Goal: Task Accomplishment & Management: Use online tool/utility

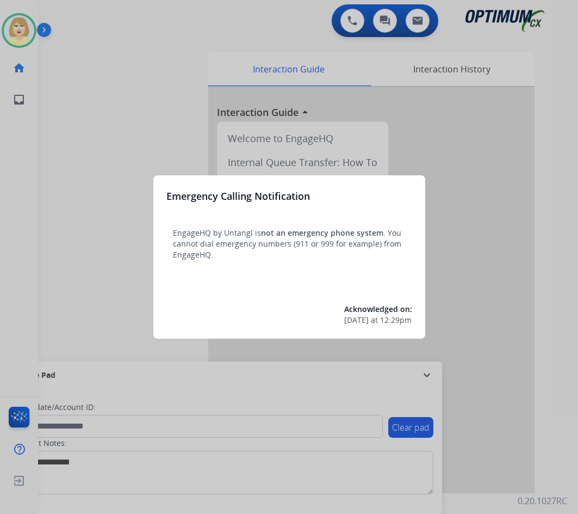
click at [79, 124] on div at bounding box center [289, 257] width 578 height 514
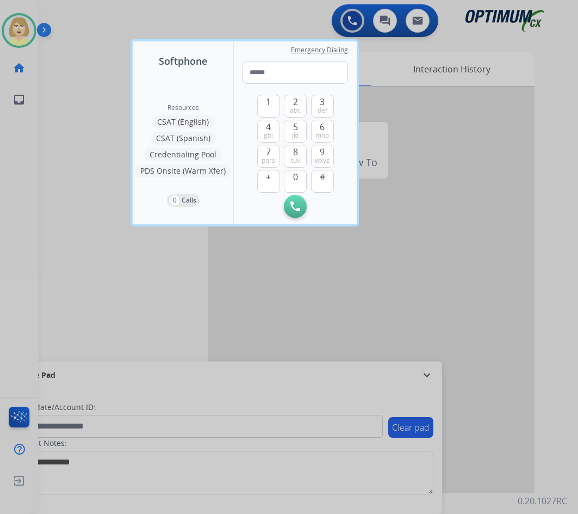
click at [79, 124] on div at bounding box center [289, 257] width 578 height 514
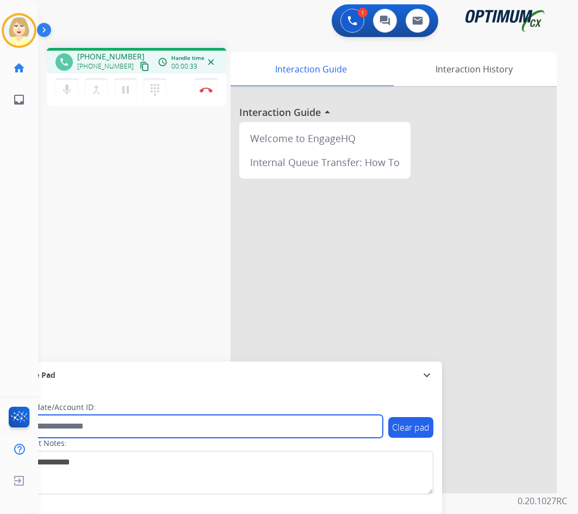
click at [63, 425] on input "text" at bounding box center [198, 426] width 369 height 23
paste input "*******"
type input "*******"
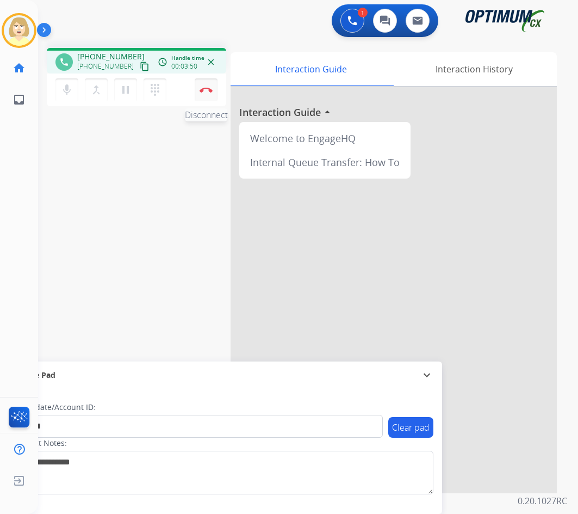
click at [205, 89] on img at bounding box center [206, 89] width 13 height 5
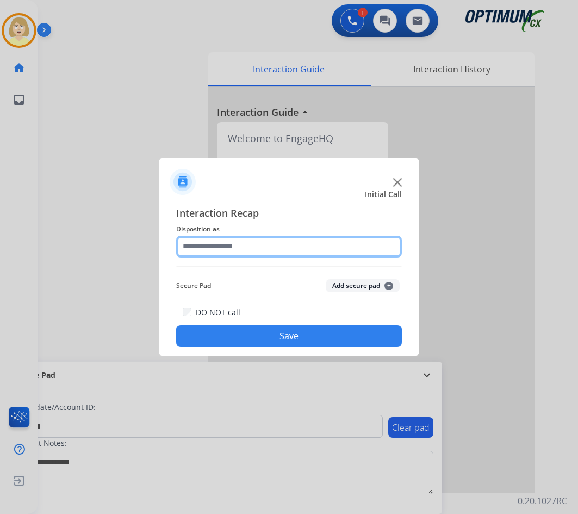
click at [215, 248] on input "text" at bounding box center [289, 247] width 226 height 22
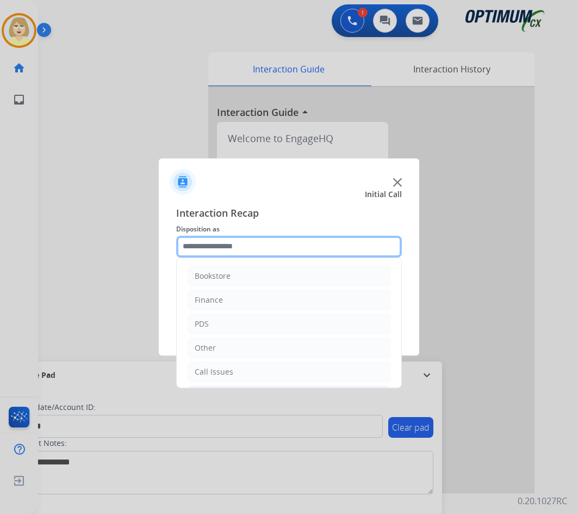
scroll to position [74, 0]
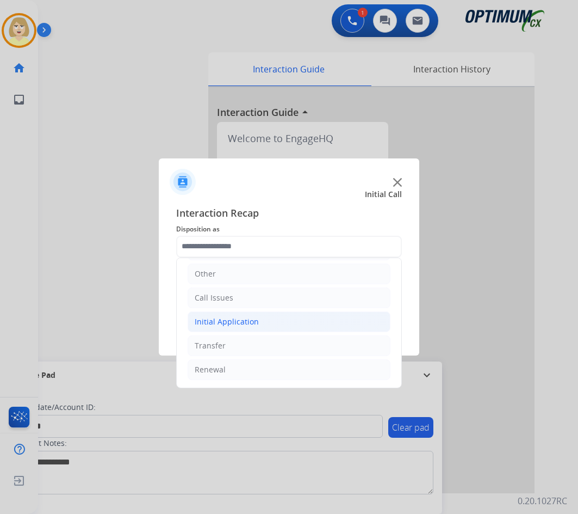
click at [251, 320] on div "Initial Application" at bounding box center [227, 321] width 64 height 11
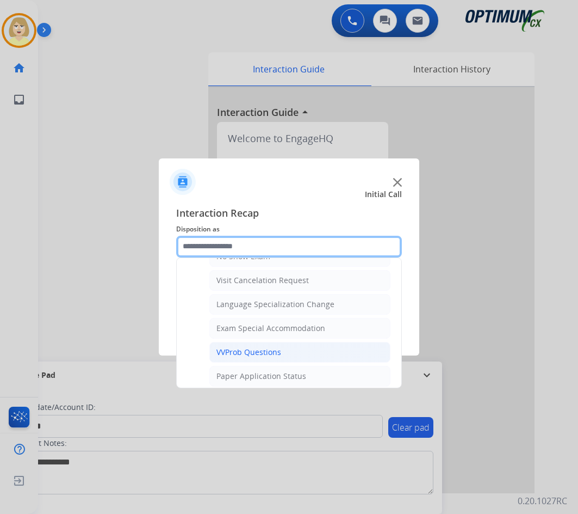
scroll to position [564, 0]
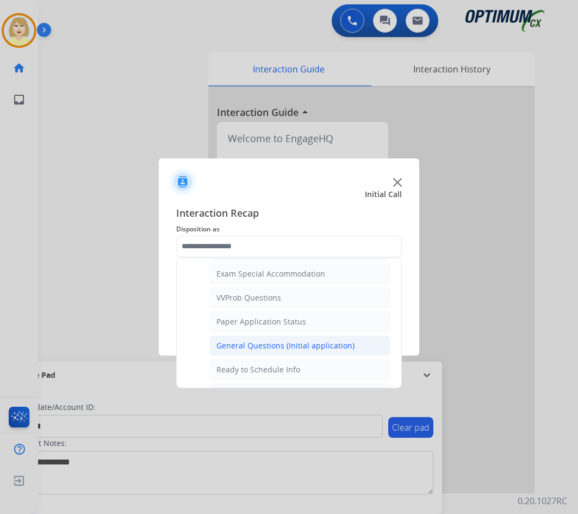
click at [259, 342] on div "General Questions (Initial application)" at bounding box center [286, 345] width 138 height 11
type input "**********"
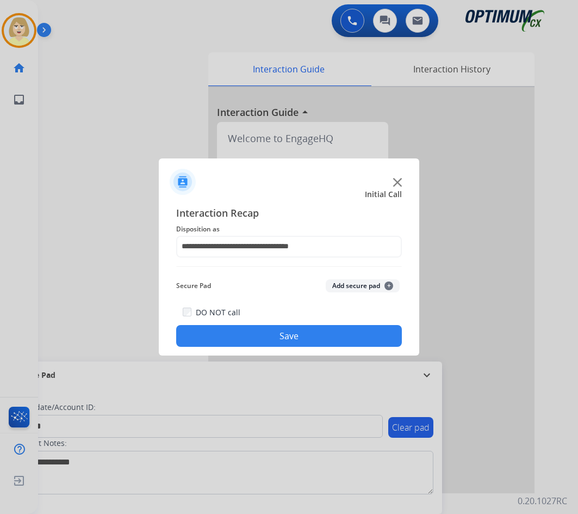
click at [346, 283] on button "Add secure pad +" at bounding box center [363, 285] width 74 height 13
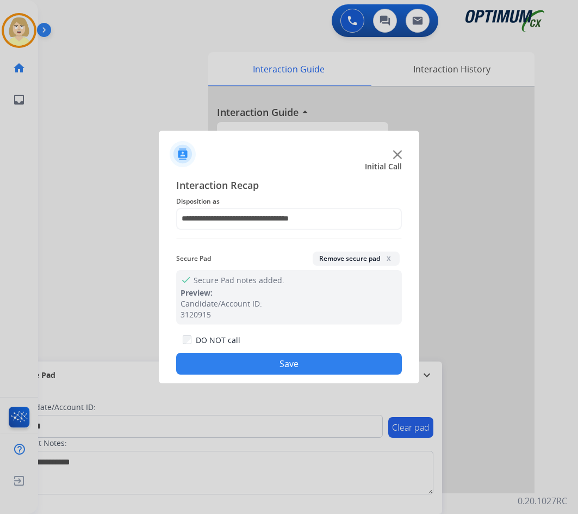
drag, startPoint x: 222, startPoint y: 362, endPoint x: 173, endPoint y: 305, distance: 74.8
click at [219, 359] on button "Save" at bounding box center [289, 363] width 226 height 22
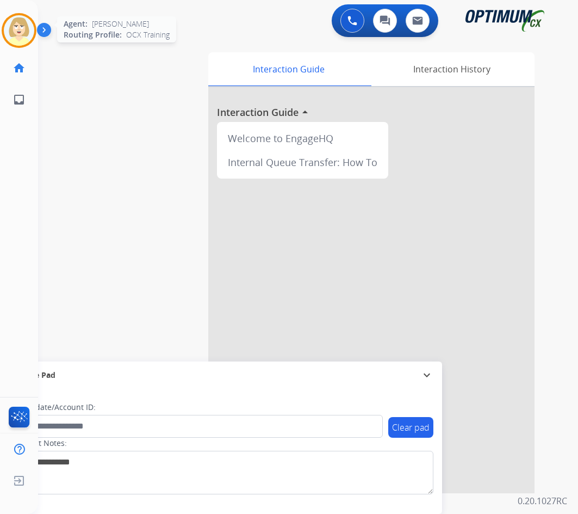
click at [18, 30] on img at bounding box center [19, 30] width 30 height 30
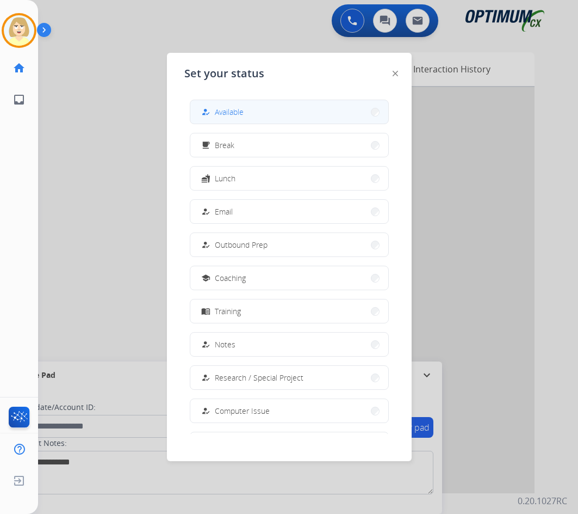
click at [236, 110] on span "Available" at bounding box center [229, 111] width 29 height 11
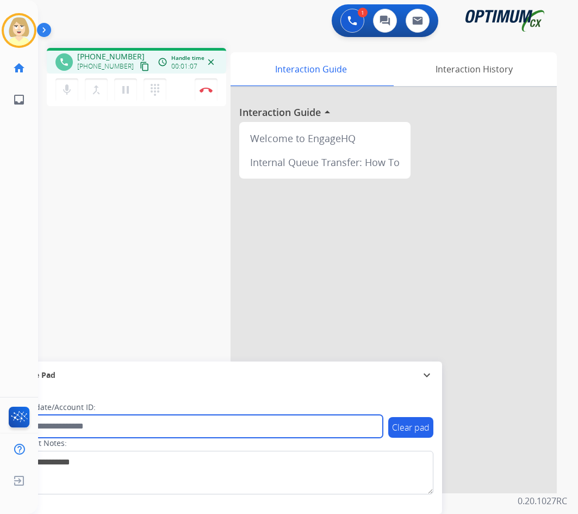
click at [66, 423] on input "text" at bounding box center [198, 426] width 369 height 23
paste input "*******"
type input "*******"
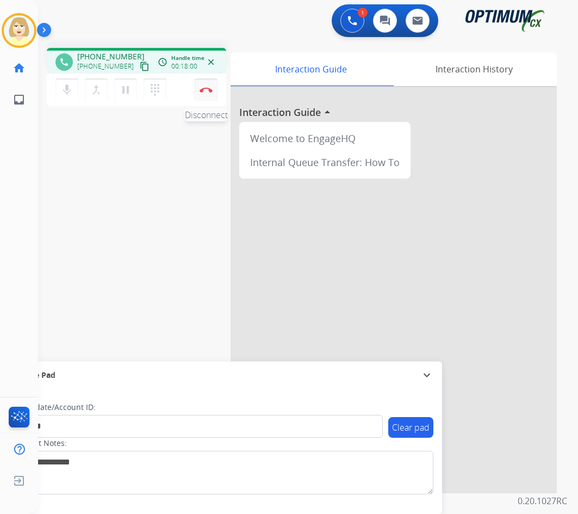
click at [203, 84] on button "Disconnect" at bounding box center [206, 89] width 23 height 23
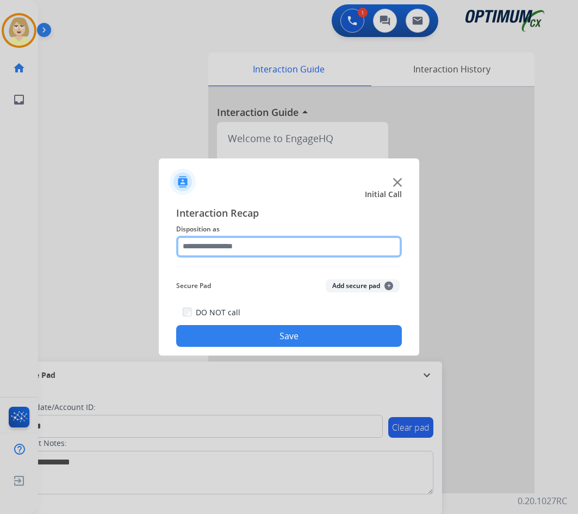
click at [227, 244] on input "text" at bounding box center [289, 247] width 226 height 22
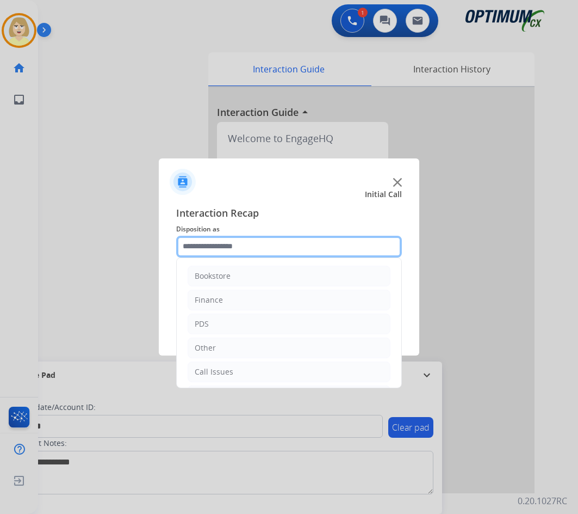
scroll to position [74, 0]
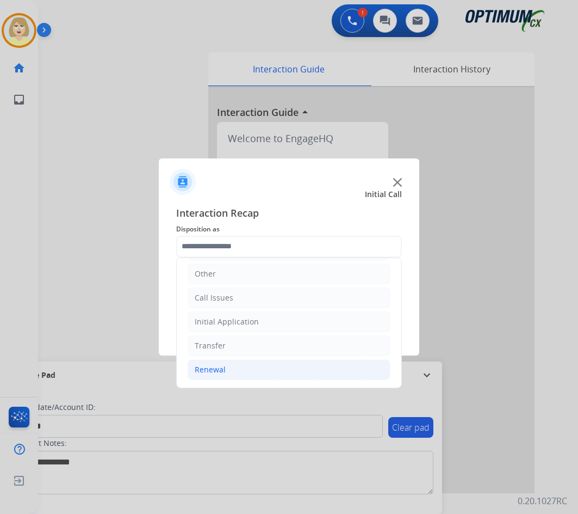
click at [218, 369] on div "Renewal" at bounding box center [210, 369] width 31 height 11
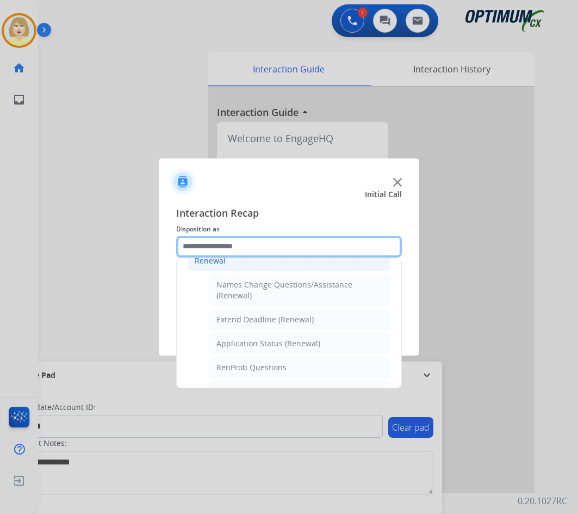
scroll to position [292, 0]
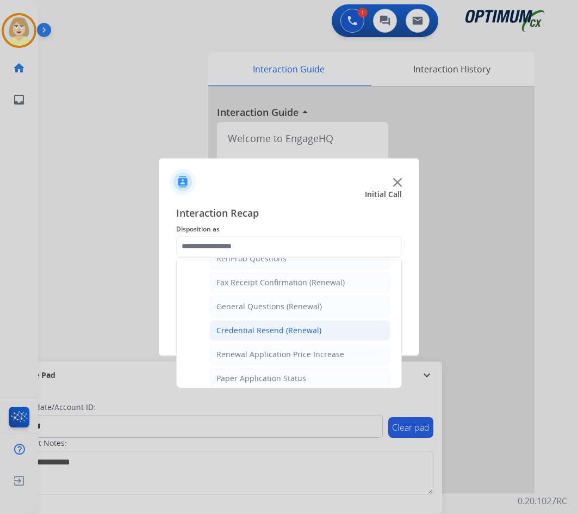
click at [277, 329] on div "Credential Resend (Renewal)" at bounding box center [269, 330] width 105 height 11
type input "**********"
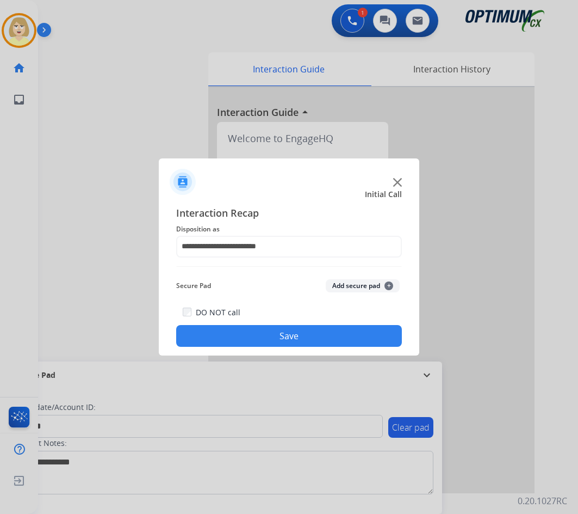
click at [370, 286] on button "Add secure pad +" at bounding box center [363, 285] width 74 height 13
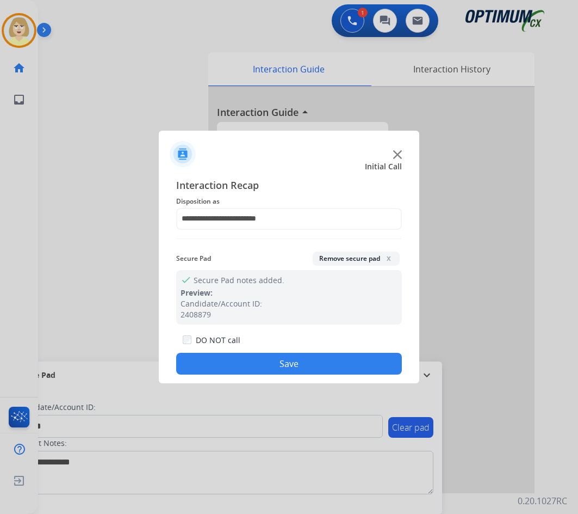
drag, startPoint x: 293, startPoint y: 362, endPoint x: 279, endPoint y: 343, distance: 24.2
click at [293, 362] on button "Save" at bounding box center [289, 363] width 226 height 22
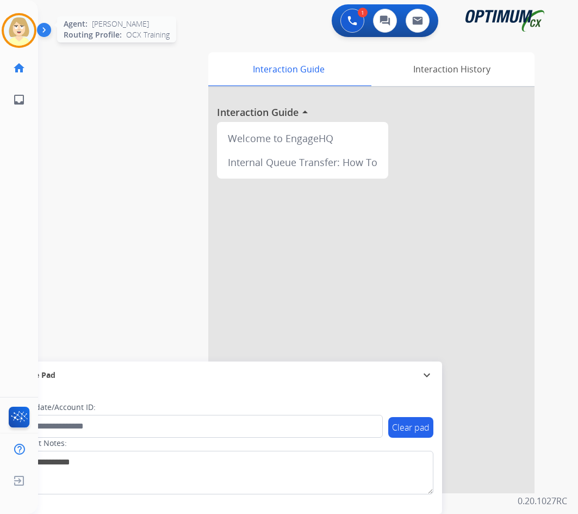
click at [24, 22] on img at bounding box center [19, 30] width 30 height 30
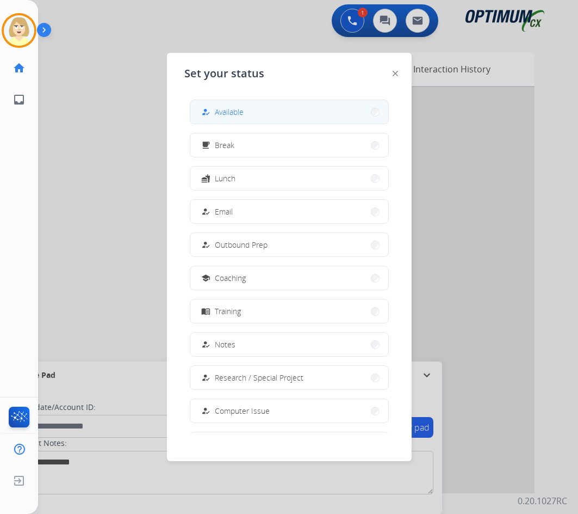
click at [223, 108] on span "Available" at bounding box center [229, 111] width 29 height 11
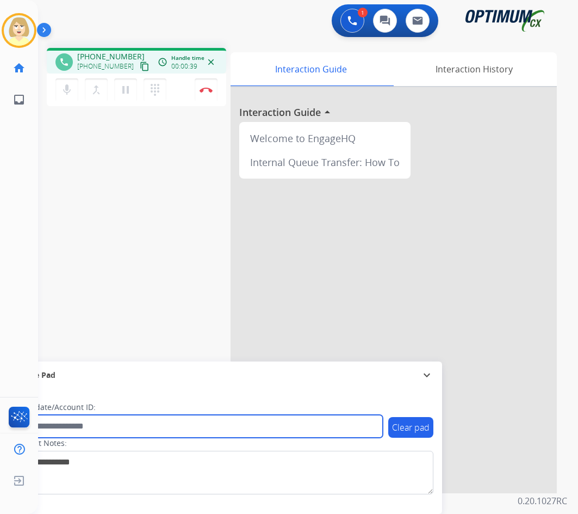
click at [77, 426] on input "text" at bounding box center [198, 426] width 369 height 23
paste input "*******"
type input "*******"
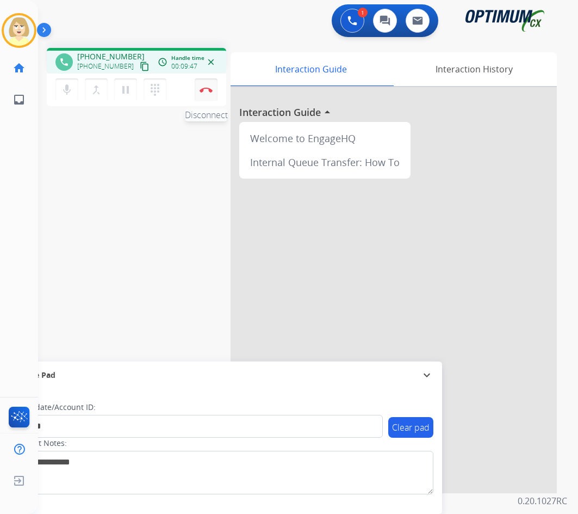
click at [204, 88] on img at bounding box center [206, 89] width 13 height 5
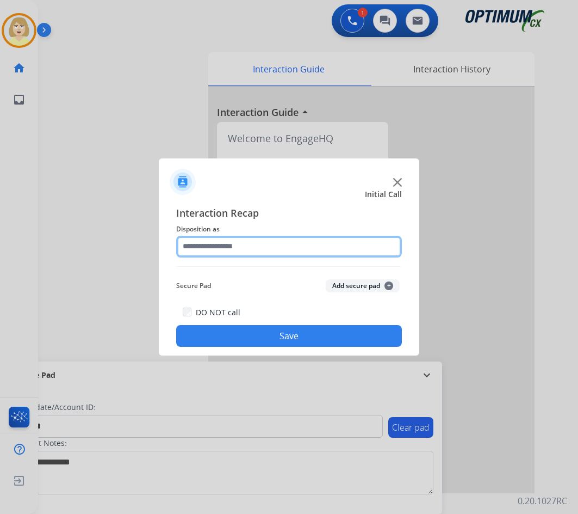
click at [203, 250] on input "text" at bounding box center [289, 247] width 226 height 22
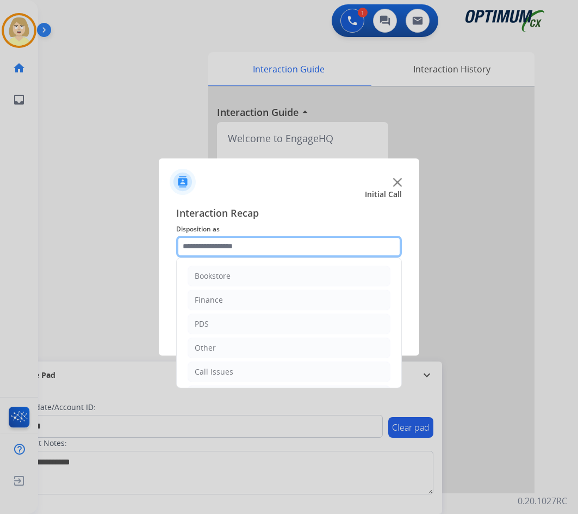
scroll to position [74, 0]
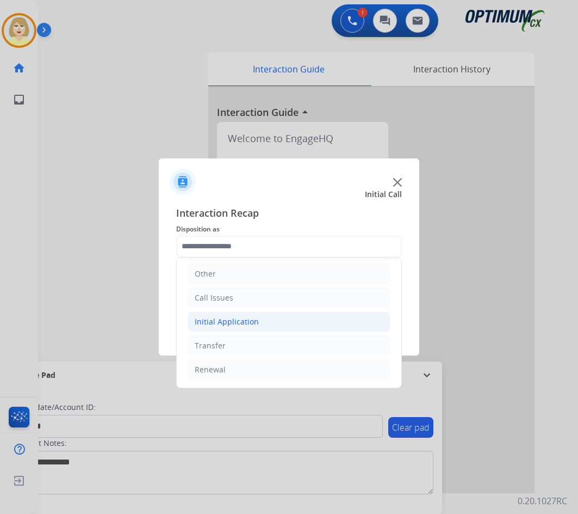
click at [226, 327] on li "Initial Application" at bounding box center [289, 321] width 203 height 21
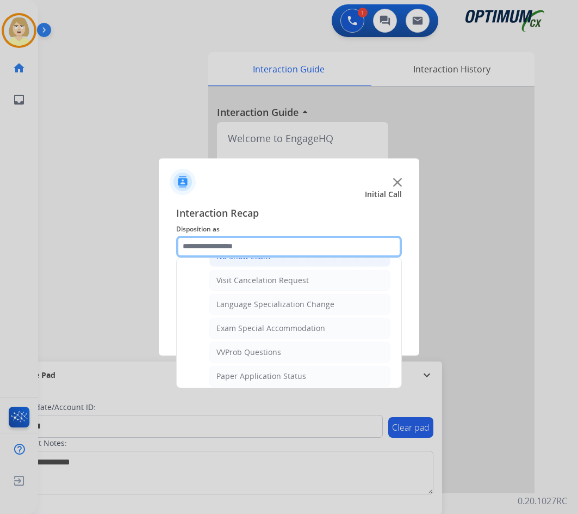
scroll to position [564, 0]
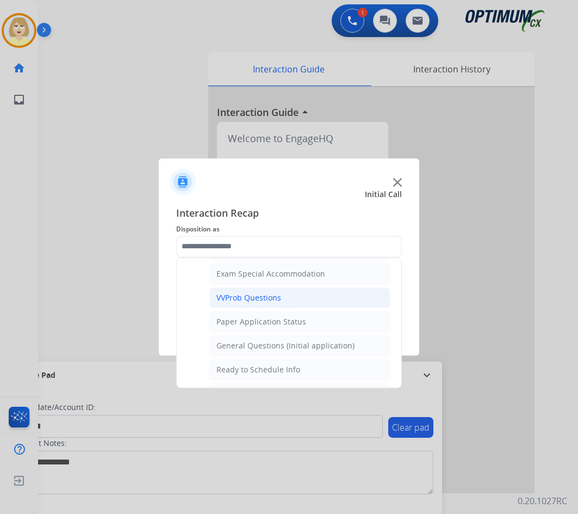
click at [251, 296] on div "VVProb Questions" at bounding box center [249, 297] width 65 height 11
type input "**********"
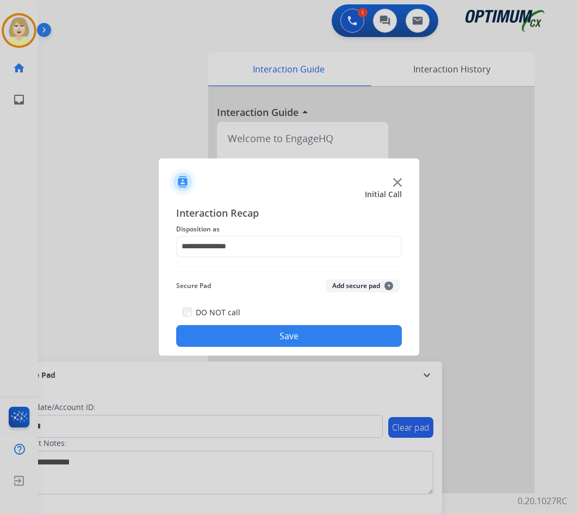
click at [353, 287] on button "Add secure pad +" at bounding box center [363, 285] width 74 height 13
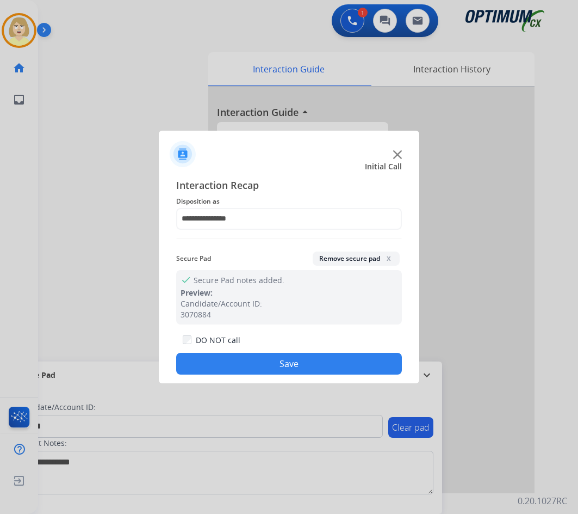
drag, startPoint x: 242, startPoint y: 370, endPoint x: 217, endPoint y: 350, distance: 32.5
click at [238, 364] on button "Save" at bounding box center [289, 363] width 226 height 22
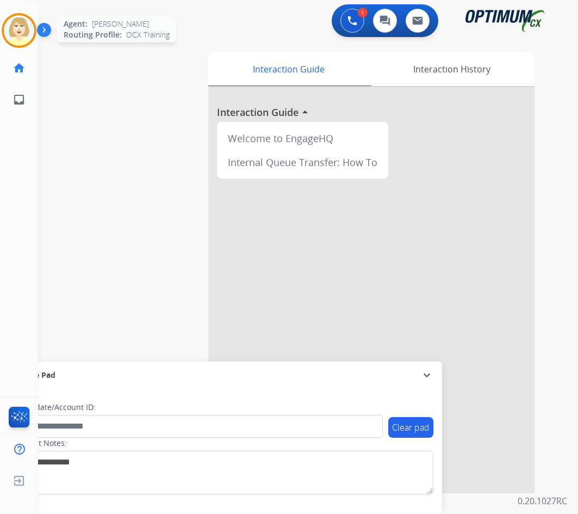
click at [22, 25] on img at bounding box center [19, 30] width 30 height 30
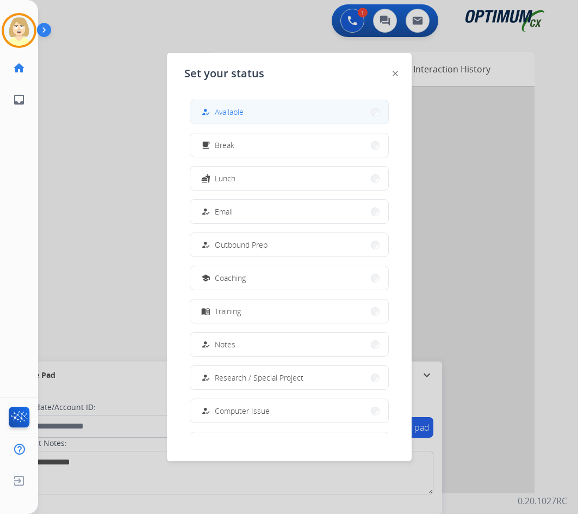
click at [224, 113] on span "Available" at bounding box center [229, 111] width 29 height 11
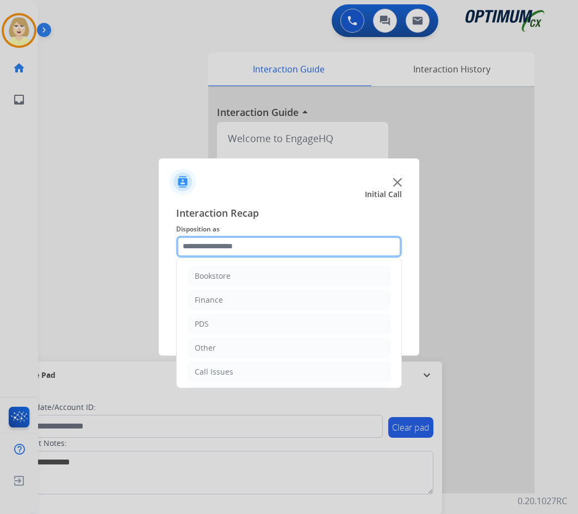
drag, startPoint x: 27, startPoint y: 198, endPoint x: 242, endPoint y: 247, distance: 220.4
click at [242, 247] on input "text" at bounding box center [289, 247] width 226 height 22
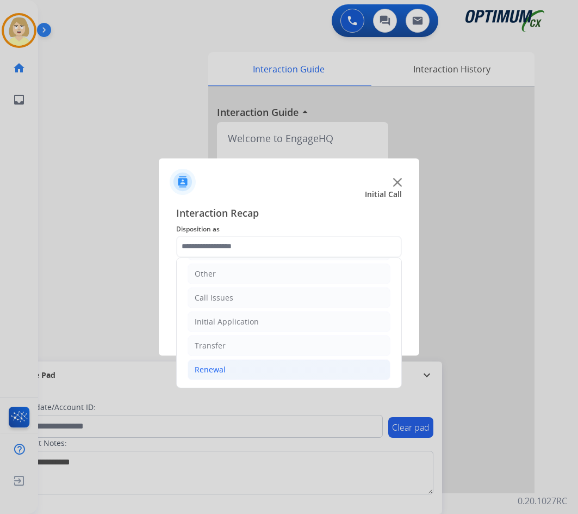
click at [218, 368] on div "Renewal" at bounding box center [210, 369] width 31 height 11
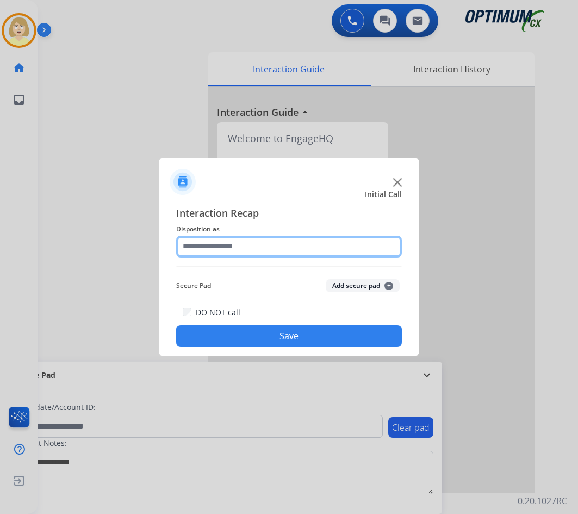
click at [218, 245] on input "text" at bounding box center [289, 247] width 226 height 22
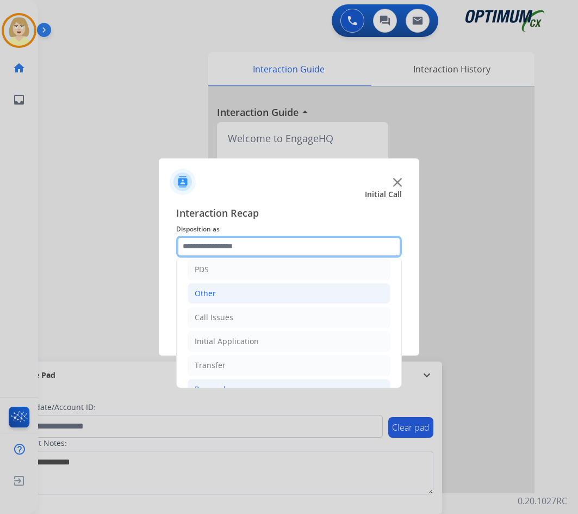
scroll to position [109, 0]
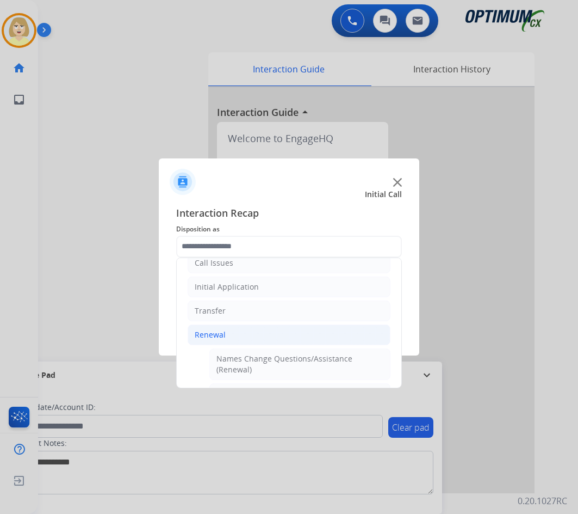
click at [208, 333] on div "Renewal" at bounding box center [210, 334] width 31 height 11
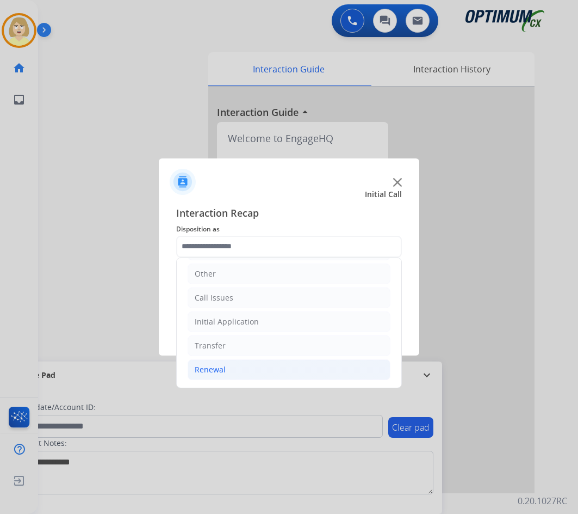
click at [209, 366] on div "Renewal" at bounding box center [210, 369] width 31 height 11
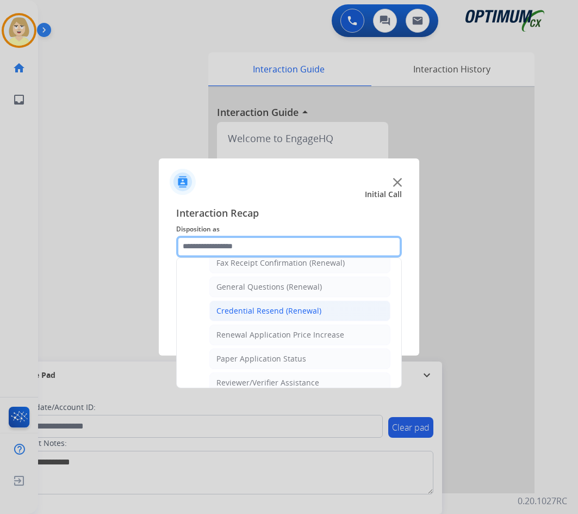
scroll to position [257, 0]
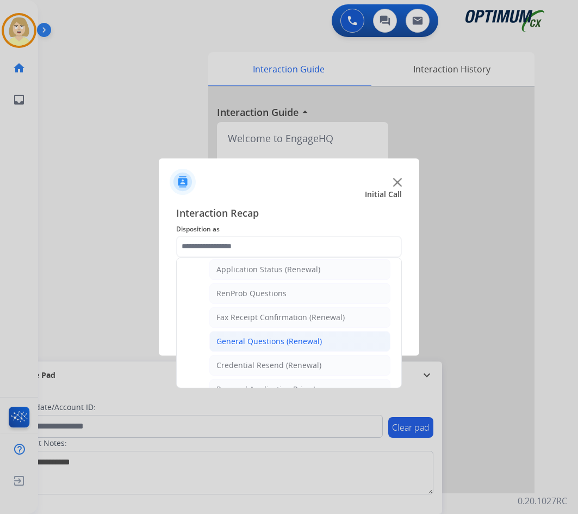
click at [251, 341] on div "General Questions (Renewal)" at bounding box center [270, 341] width 106 height 11
type input "**********"
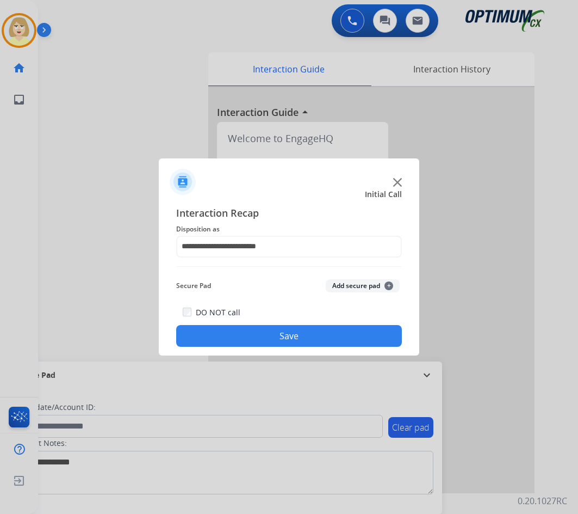
drag, startPoint x: 286, startPoint y: 338, endPoint x: 259, endPoint y: 310, distance: 39.6
click at [285, 336] on button "Save" at bounding box center [289, 336] width 226 height 22
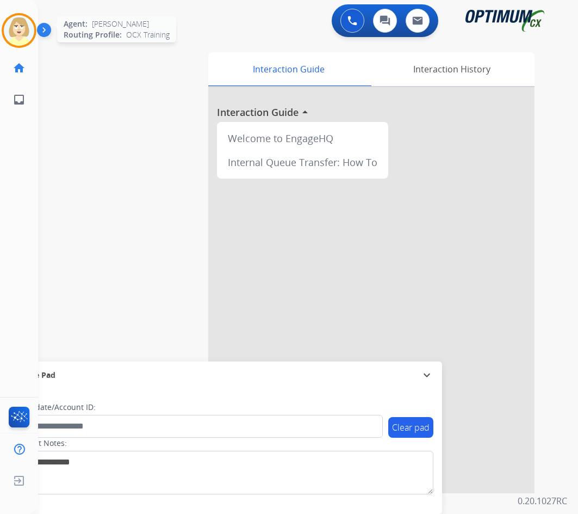
click at [23, 27] on img at bounding box center [19, 30] width 30 height 30
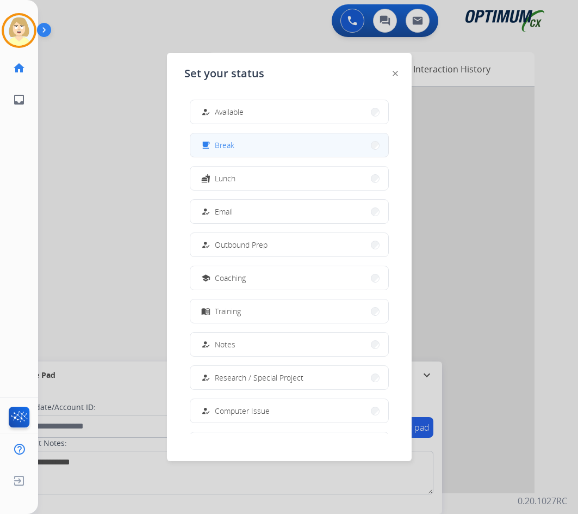
click at [231, 143] on span "Break" at bounding box center [225, 144] width 20 height 11
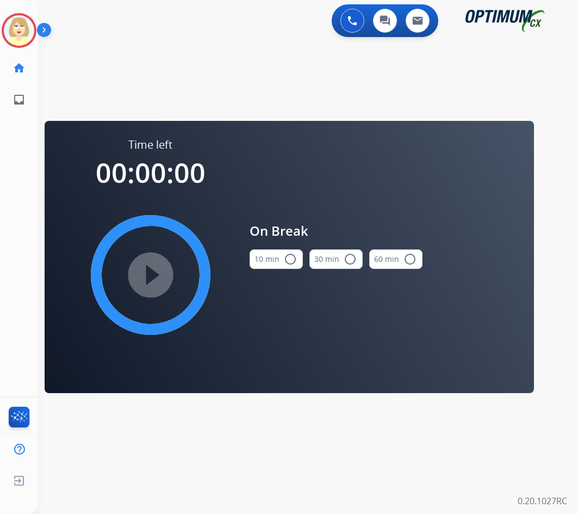
drag, startPoint x: 290, startPoint y: 255, endPoint x: 157, endPoint y: 276, distance: 135.0
click at [290, 255] on mat-icon "radio_button_unchecked" at bounding box center [290, 258] width 13 height 13
click at [149, 280] on mat-icon "play_circle_filled" at bounding box center [150, 274] width 13 height 13
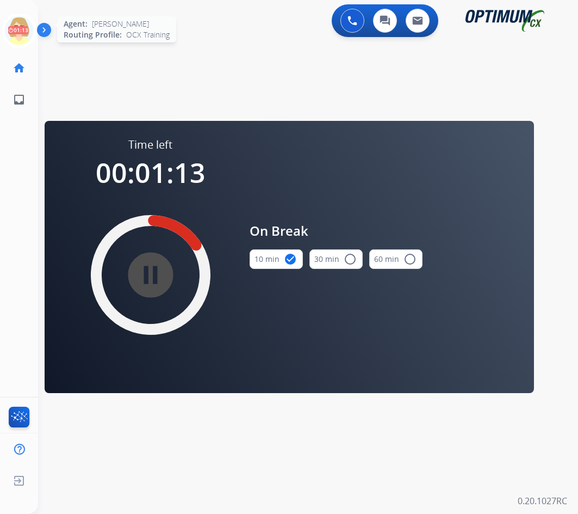
drag, startPoint x: 17, startPoint y: 29, endPoint x: 37, endPoint y: 28, distance: 20.1
click at [17, 29] on icon at bounding box center [19, 30] width 35 height 35
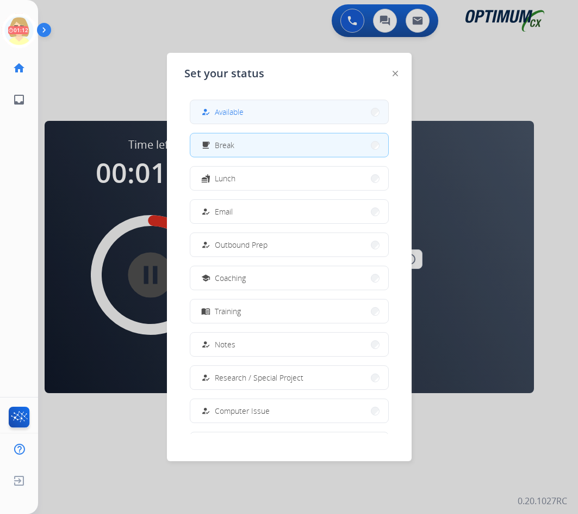
click at [222, 112] on span "Available" at bounding box center [229, 111] width 29 height 11
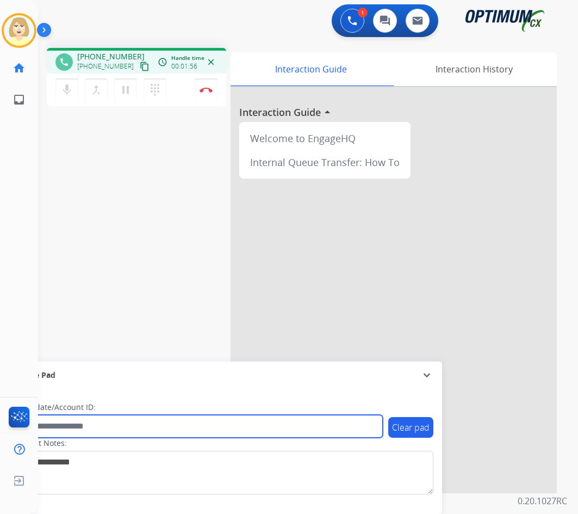
click at [77, 426] on input "text" at bounding box center [198, 426] width 369 height 23
paste input "*******"
type input "*******"
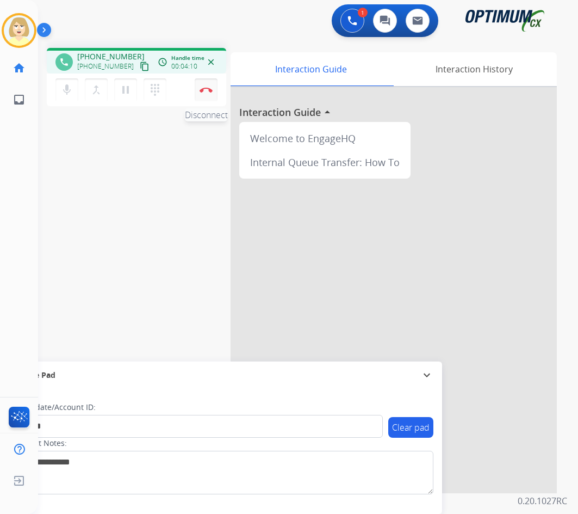
click at [207, 87] on img at bounding box center [206, 89] width 13 height 5
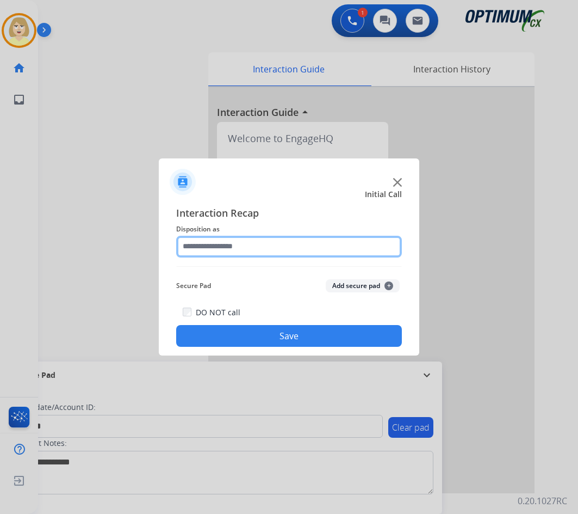
click at [235, 246] on input "text" at bounding box center [289, 247] width 226 height 22
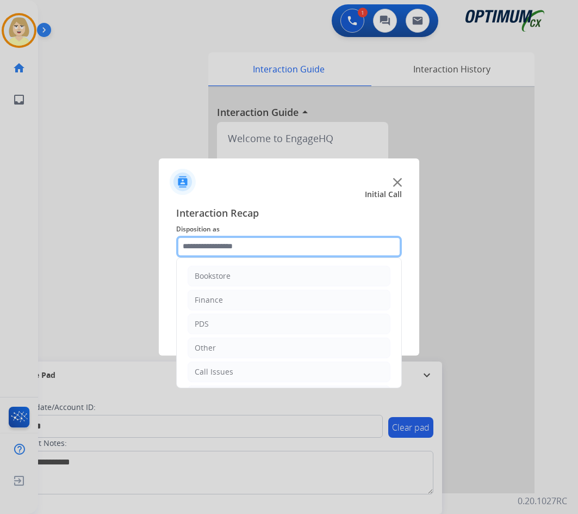
scroll to position [74, 0]
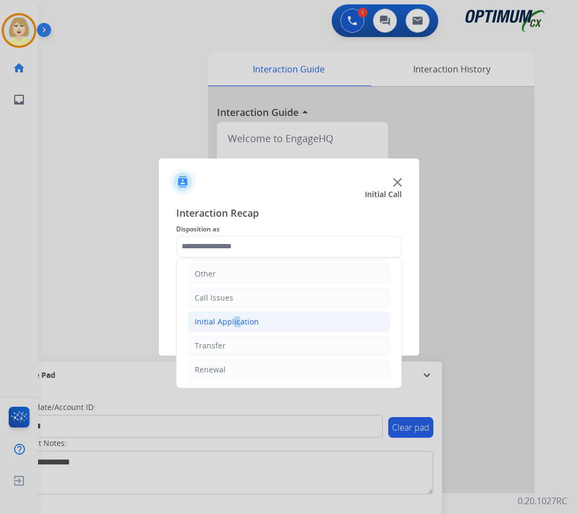
drag, startPoint x: 234, startPoint y: 314, endPoint x: 228, endPoint y: 313, distance: 5.7
click at [228, 313] on li "Initial Application" at bounding box center [289, 321] width 203 height 21
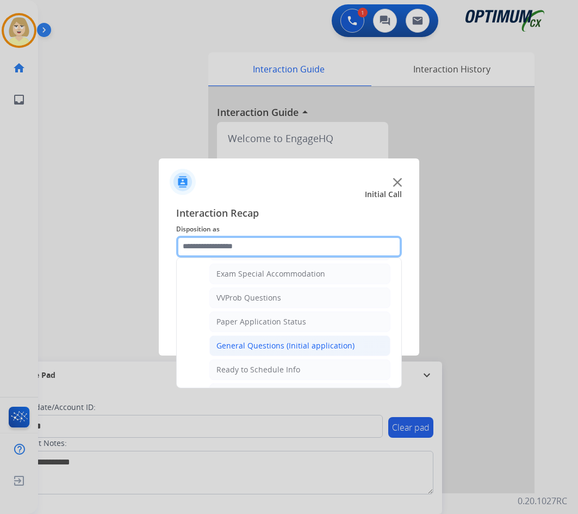
scroll to position [618, 0]
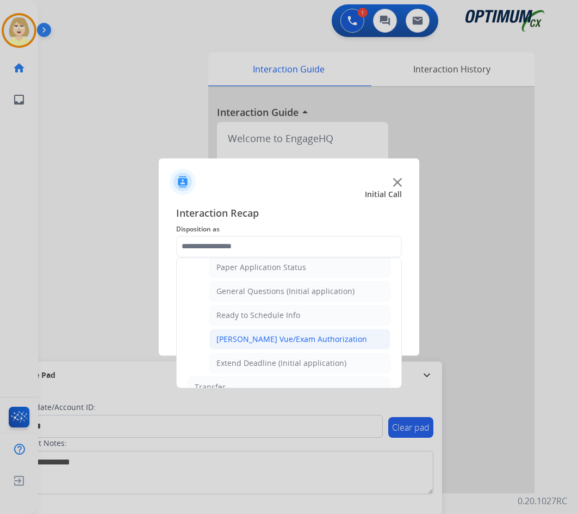
click at [251, 341] on div "[PERSON_NAME] Vue/Exam Authorization" at bounding box center [292, 338] width 151 height 11
type input "**********"
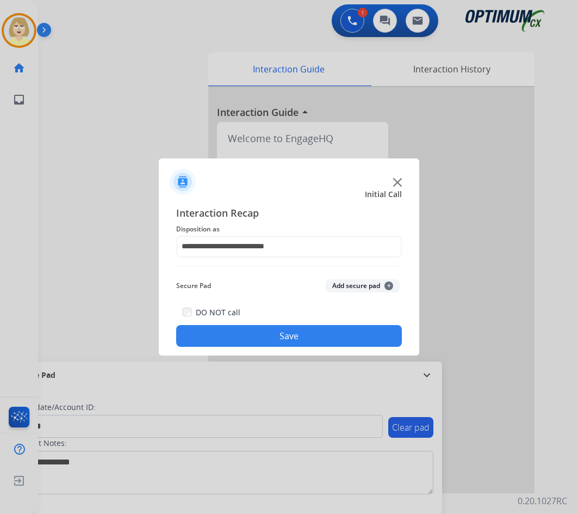
click at [358, 285] on button "Add secure pad +" at bounding box center [363, 285] width 74 height 13
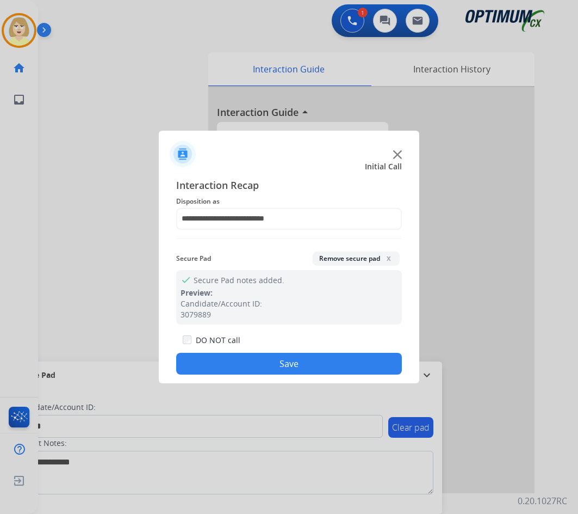
click at [289, 363] on button "Save" at bounding box center [289, 363] width 226 height 22
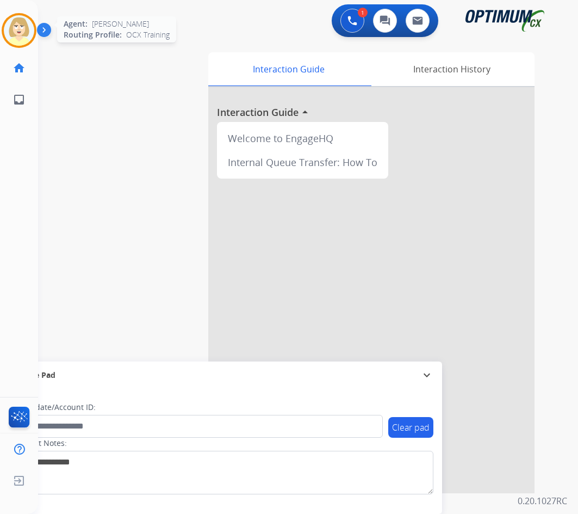
click at [17, 30] on img at bounding box center [19, 30] width 30 height 30
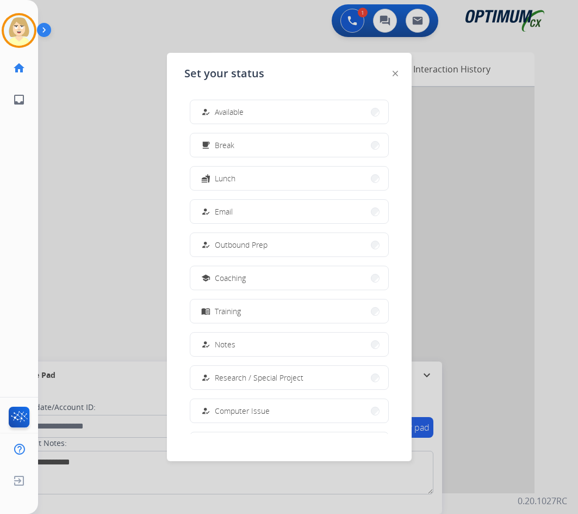
click at [223, 115] on span "Available" at bounding box center [229, 111] width 29 height 11
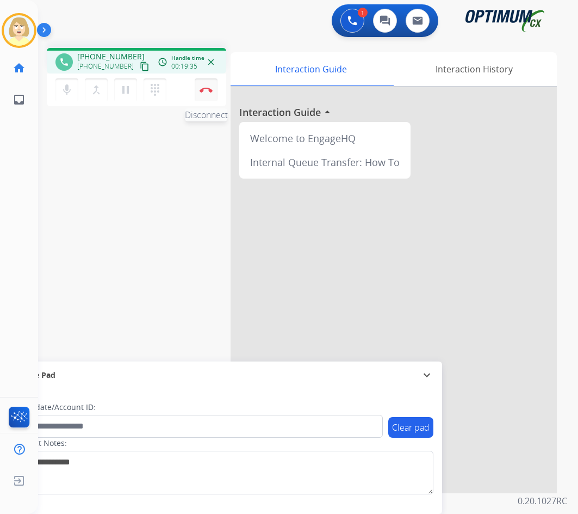
click at [207, 88] on img at bounding box center [206, 89] width 13 height 5
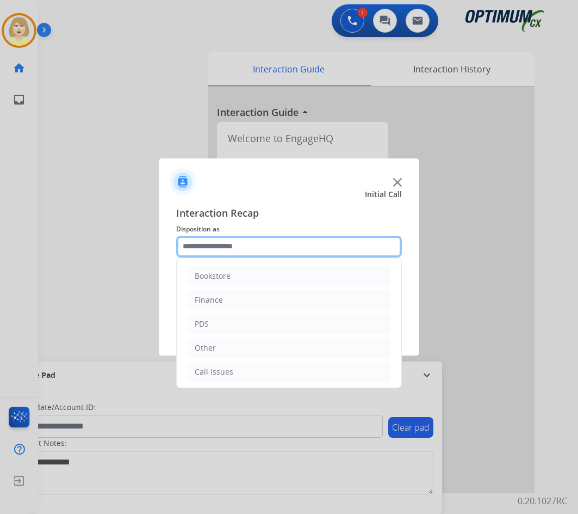
click at [202, 247] on input "text" at bounding box center [289, 247] width 226 height 22
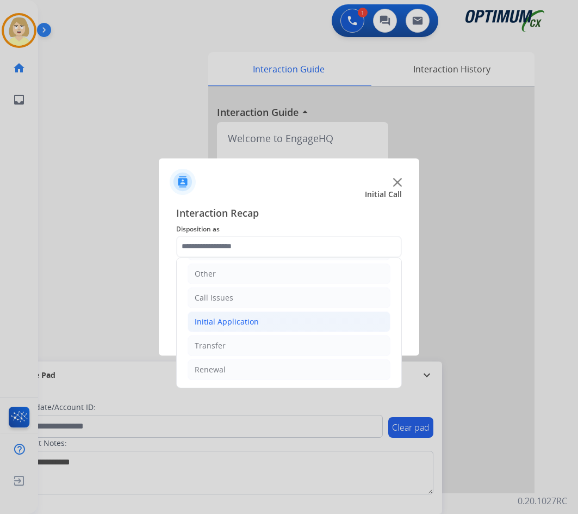
click at [218, 320] on div "Initial Application" at bounding box center [227, 321] width 64 height 11
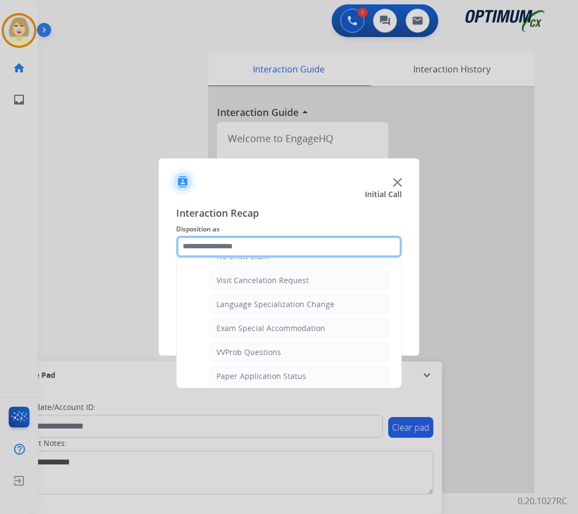
scroll to position [618, 0]
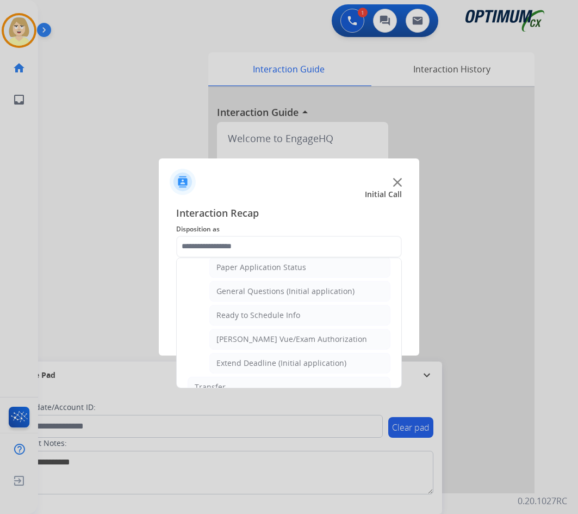
click at [248, 289] on div "General Questions (Initial application)" at bounding box center [286, 291] width 138 height 11
type input "**********"
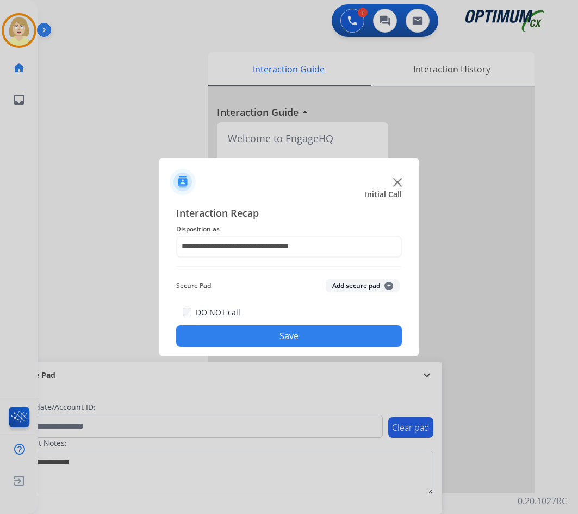
click at [349, 284] on button "Add secure pad +" at bounding box center [363, 285] width 74 height 13
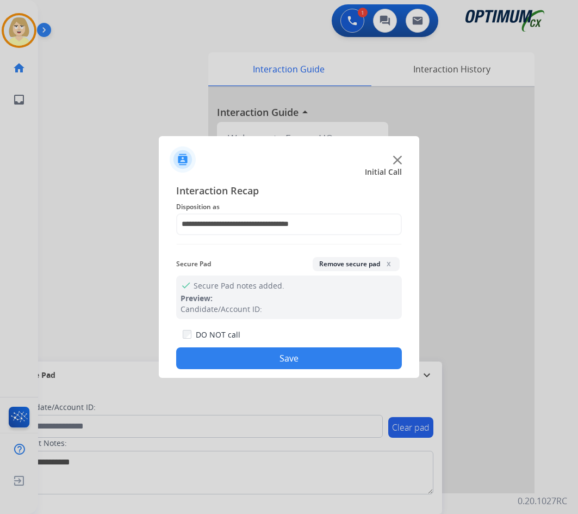
drag, startPoint x: 238, startPoint y: 356, endPoint x: 144, endPoint y: 231, distance: 156.6
click at [234, 354] on button "Save" at bounding box center [289, 358] width 226 height 22
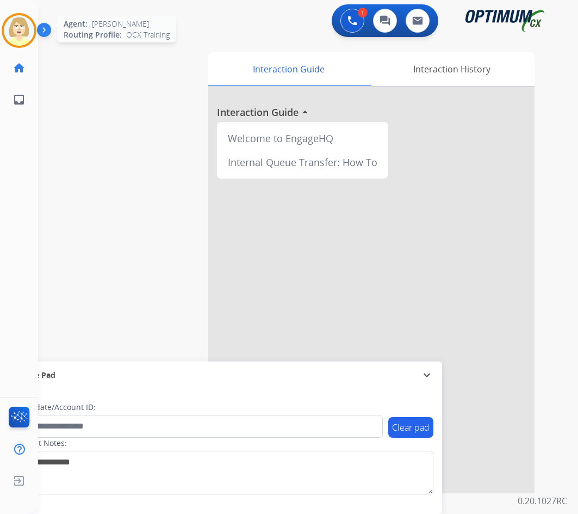
click at [22, 27] on img at bounding box center [19, 30] width 30 height 30
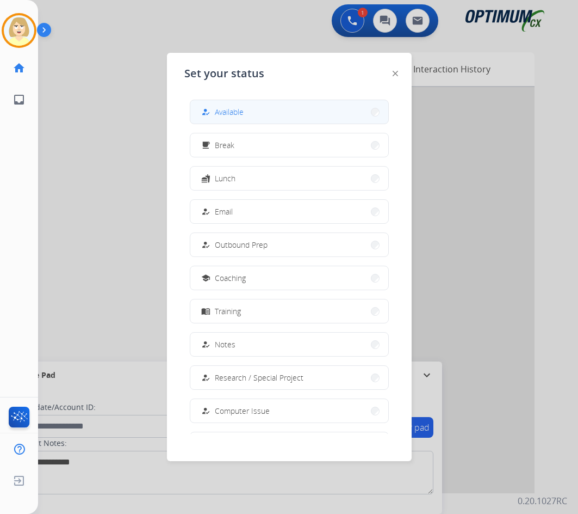
click at [232, 113] on span "Available" at bounding box center [229, 111] width 29 height 11
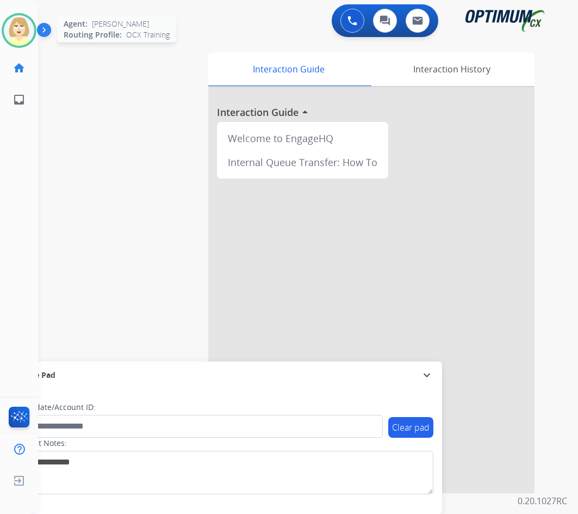
click at [15, 21] on img at bounding box center [19, 30] width 30 height 30
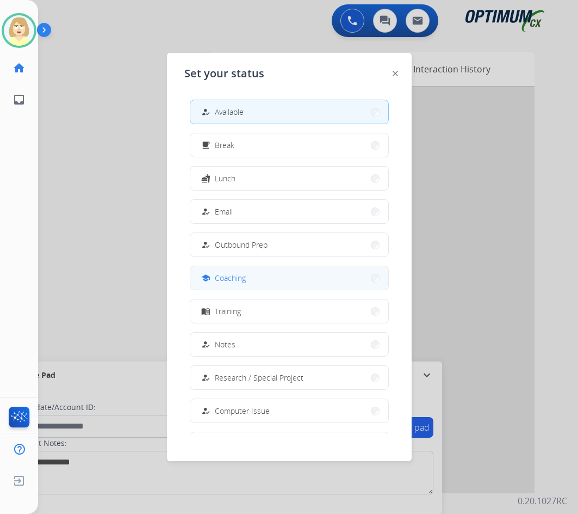
click at [234, 278] on span "Coaching" at bounding box center [230, 277] width 31 height 11
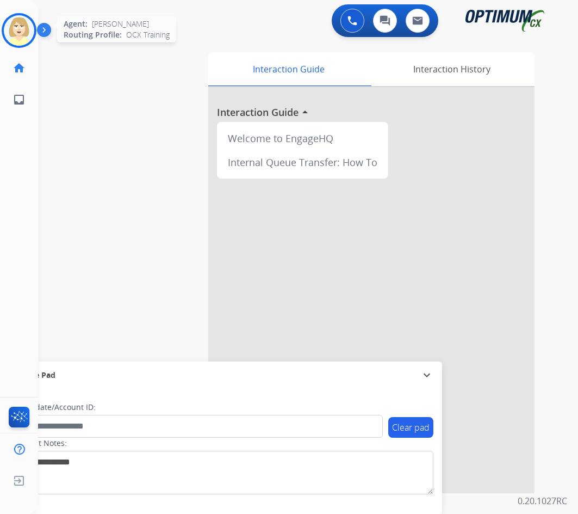
click at [21, 27] on img at bounding box center [19, 30] width 30 height 30
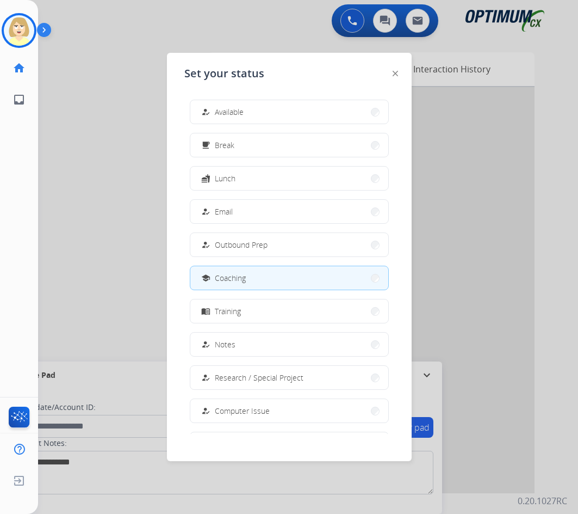
click at [241, 274] on span "Coaching" at bounding box center [230, 277] width 31 height 11
